Goal: Communication & Community: Participate in discussion

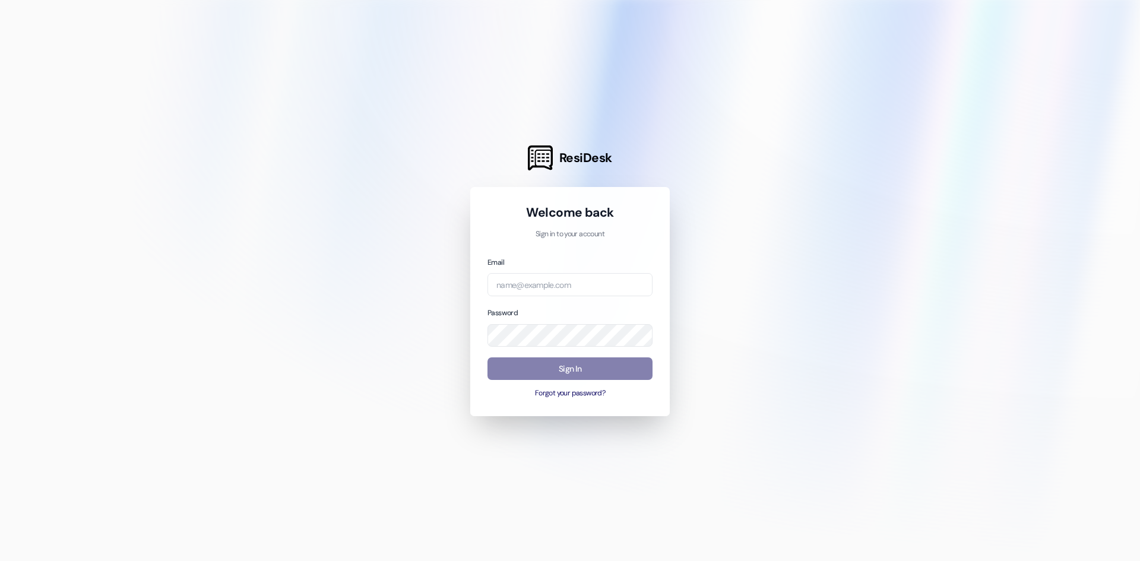
click at [589, 271] on div "Email" at bounding box center [569, 276] width 165 height 40
click at [593, 284] on input "email" at bounding box center [569, 284] width 165 height 23
type input "[EMAIL_ADDRESS][DOMAIN_NAME]"
click at [550, 326] on div "Password" at bounding box center [569, 326] width 165 height 40
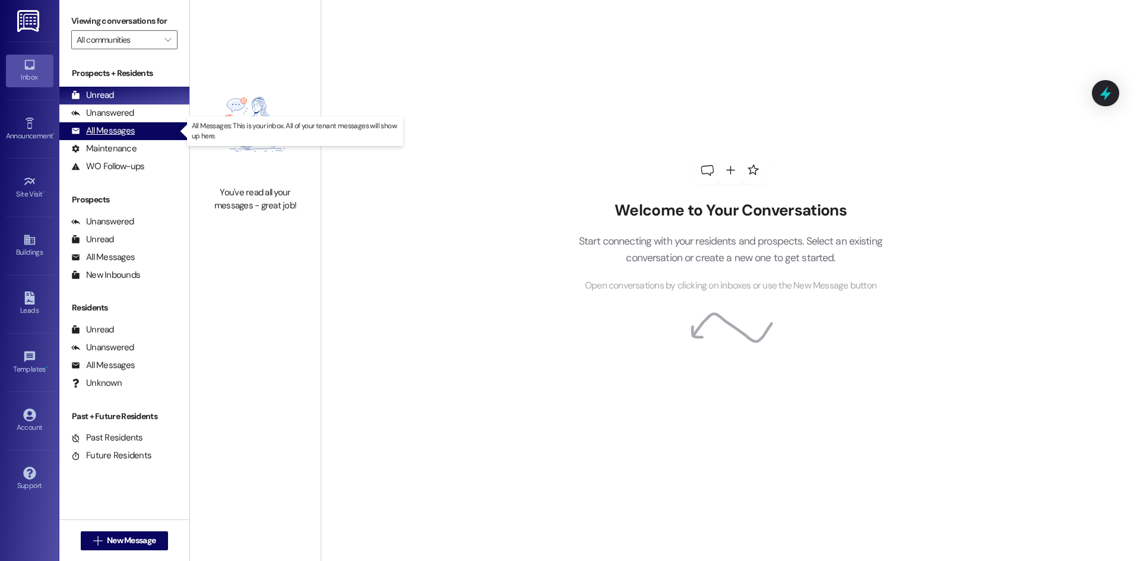
click at [113, 129] on div "All Messages" at bounding box center [103, 131] width 64 height 12
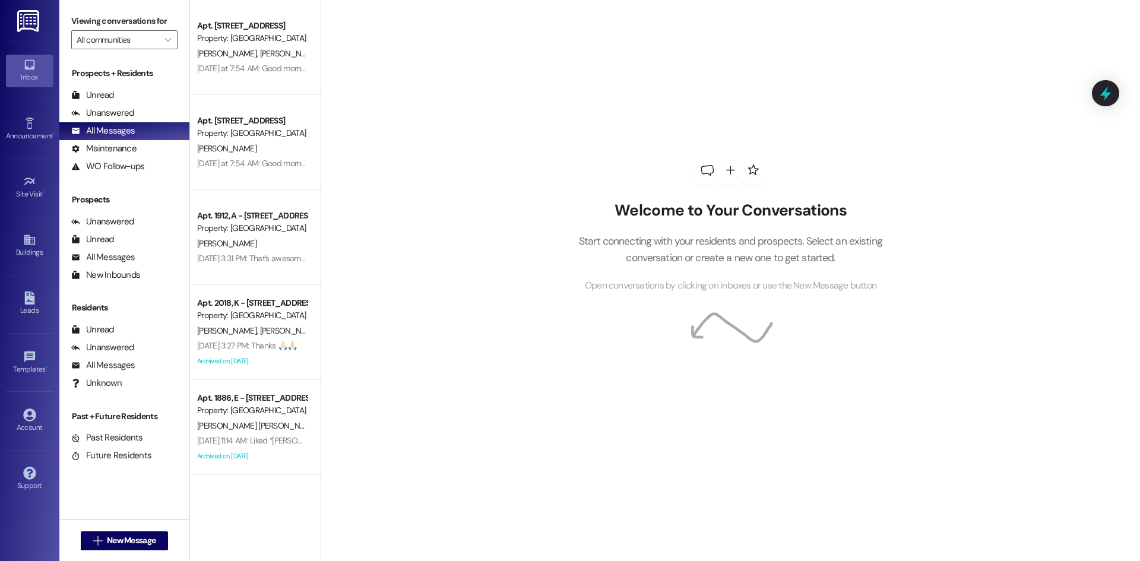
click at [321, 36] on div "Welcome to Your Conversations Start connecting with your residents and prospect…" at bounding box center [730, 280] width 819 height 561
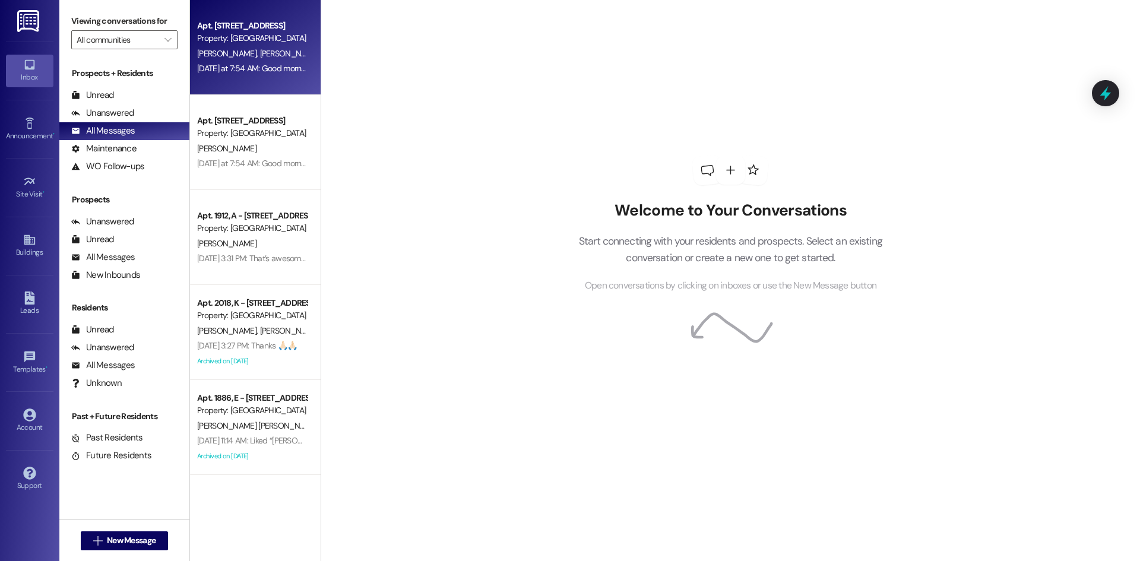
click at [289, 52] on div "[PERSON_NAME] [PERSON_NAME]" at bounding box center [252, 53] width 112 height 15
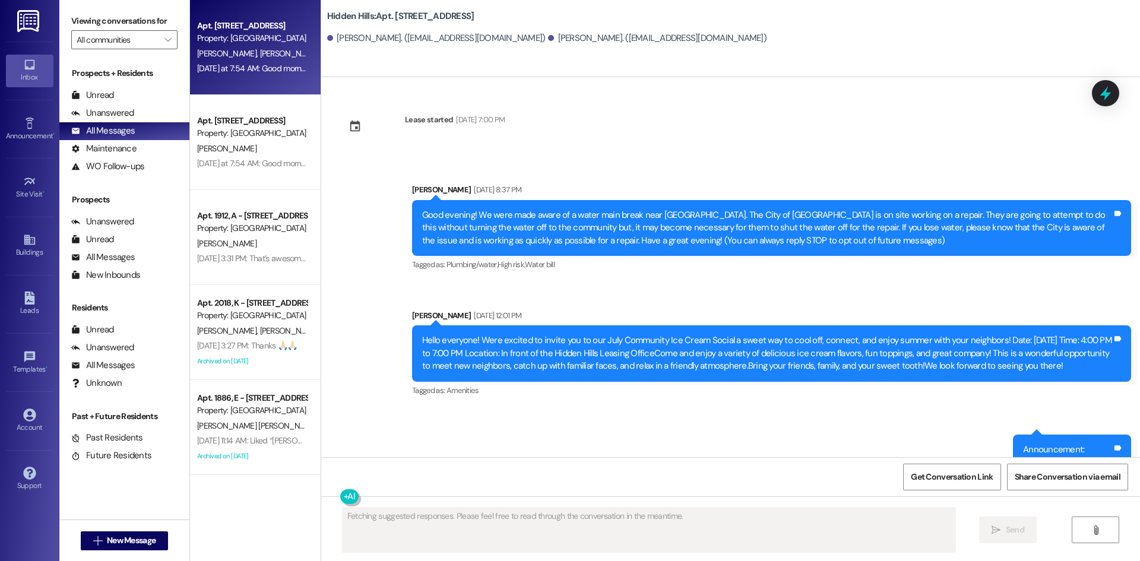
scroll to position [1762, 0]
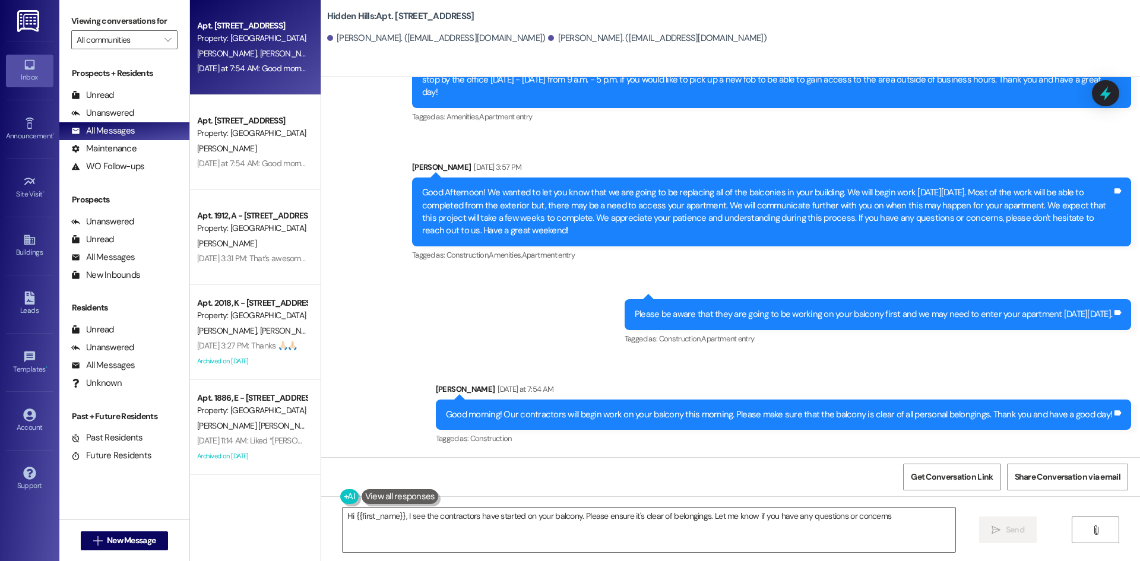
type textarea "Hi {{first_name}}, I see the contractors have started on your balcony. Please e…"
